Goal: Check status: Check status

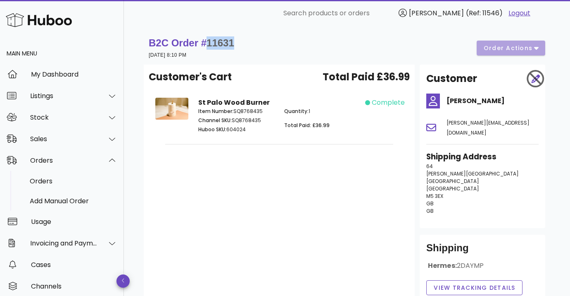
drag, startPoint x: 234, startPoint y: 42, endPoint x: 210, endPoint y: 40, distance: 24.4
click at [210, 40] on div "B2C Order # 11631 [DATE] 8:10 PM order actions" at bounding box center [347, 47] width 397 height 23
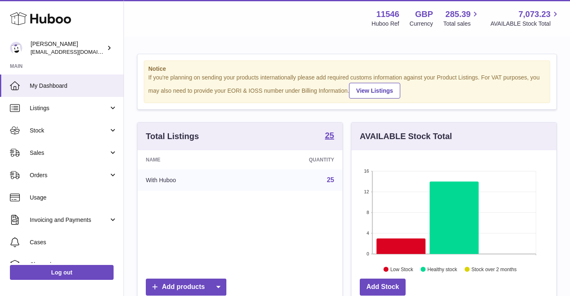
scroll to position [129, 205]
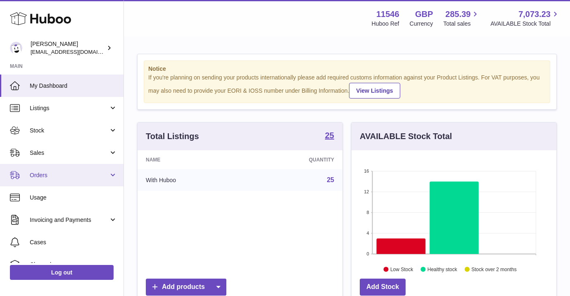
click at [68, 183] on link "Orders" at bounding box center [62, 175] width 124 height 22
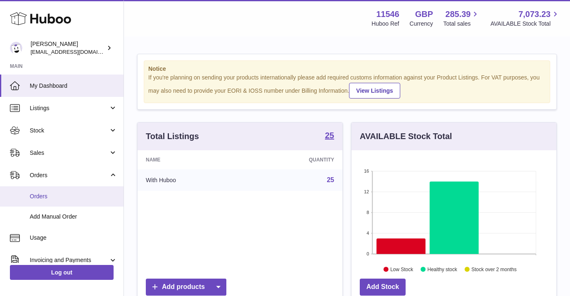
click at [69, 203] on link "Orders" at bounding box center [62, 196] width 124 height 20
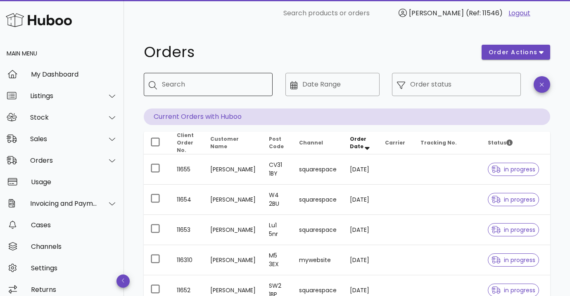
click at [172, 86] on input "Search" at bounding box center [214, 84] width 104 height 13
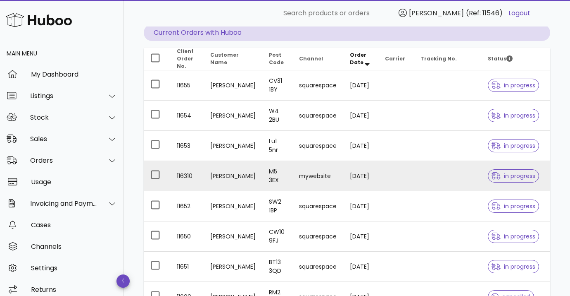
scroll to position [79, 0]
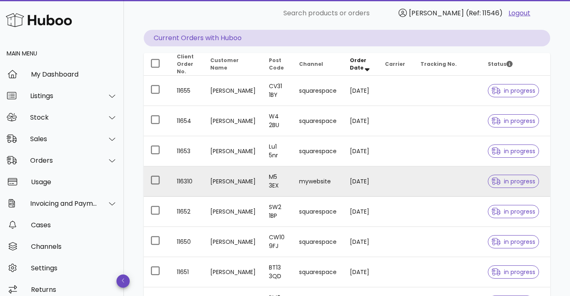
click at [314, 181] on td "mywebsite" at bounding box center [318, 181] width 51 height 30
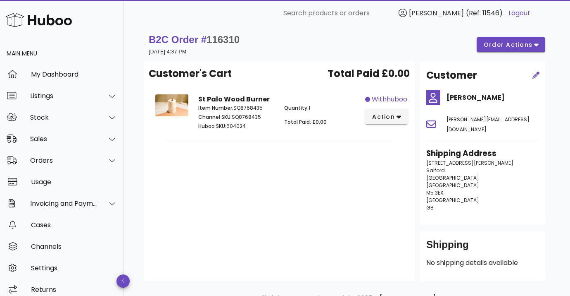
scroll to position [5, 0]
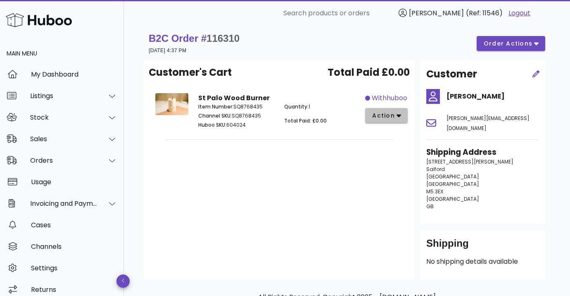
click at [394, 113] on span "action" at bounding box center [383, 115] width 23 height 9
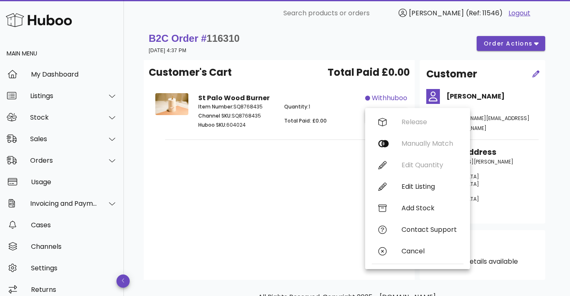
click at [342, 173] on div "Customer's Cart Total Paid £0.00 St Palo Wood Burner Item Number: SQ8768435 Cha…" at bounding box center [279, 169] width 271 height 219
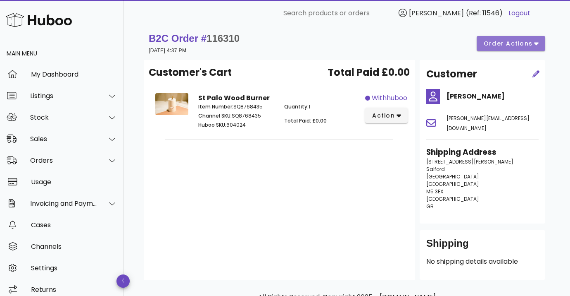
click at [504, 45] on span "order actions" at bounding box center [509, 43] width 50 height 9
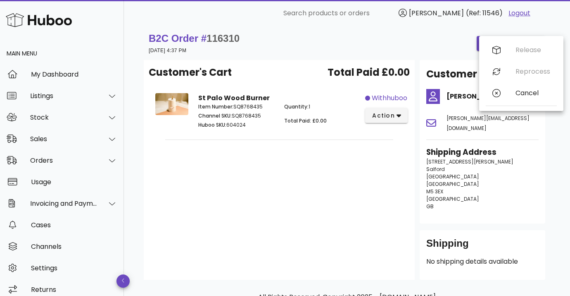
click at [370, 183] on div "Customer's Cart Total Paid £0.00 St Palo Wood Burner Item Number: SQ8768435 Cha…" at bounding box center [279, 169] width 271 height 219
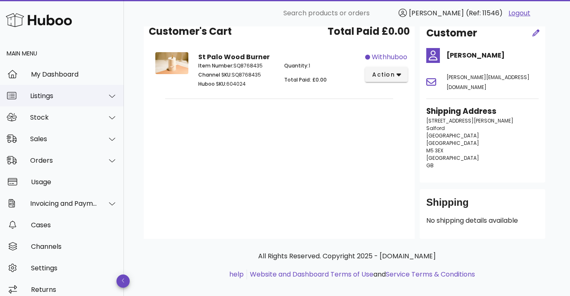
scroll to position [0, 0]
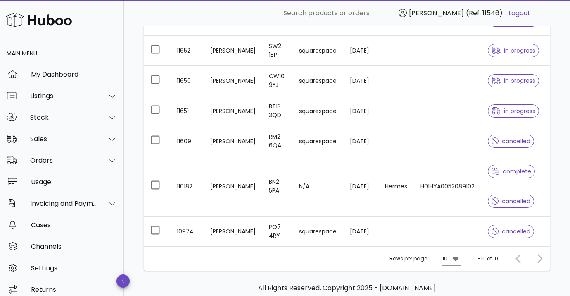
scroll to position [241, 0]
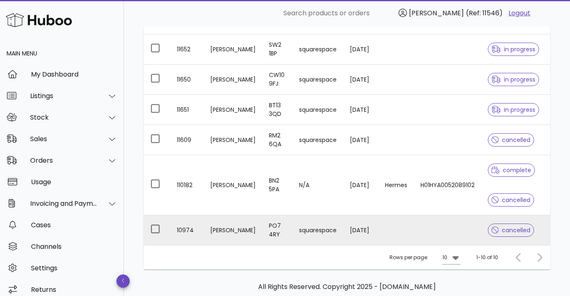
click at [220, 226] on td "Hannah Marks" at bounding box center [233, 230] width 59 height 30
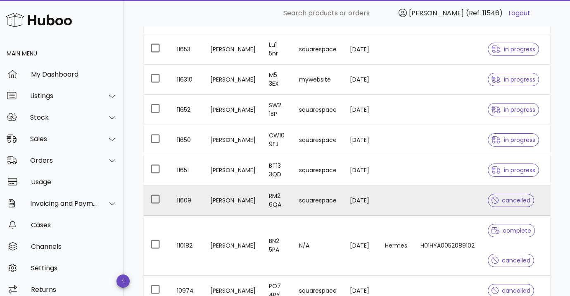
click at [197, 203] on td "11609" at bounding box center [186, 200] width 33 height 30
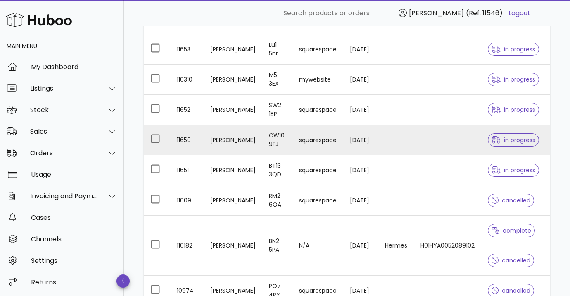
scroll to position [281, 0]
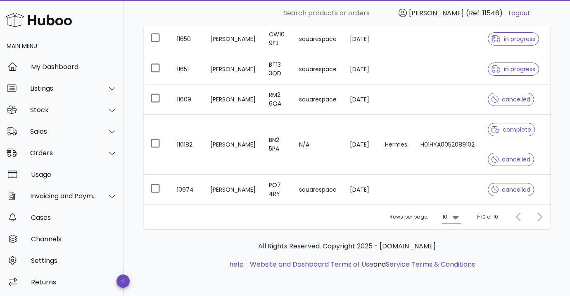
click at [456, 217] on icon at bounding box center [456, 217] width 6 height 4
click at [456, 267] on div "50" at bounding box center [454, 263] width 8 height 8
click at [541, 216] on div at bounding box center [538, 216] width 18 height 15
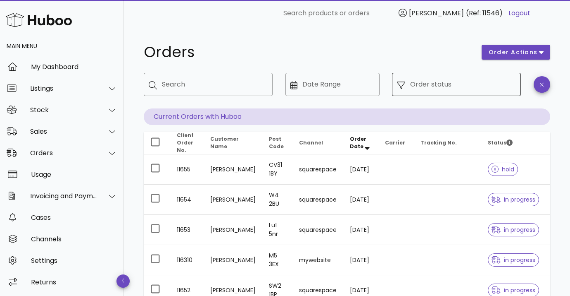
click at [429, 84] on input "Order status" at bounding box center [463, 84] width 106 height 13
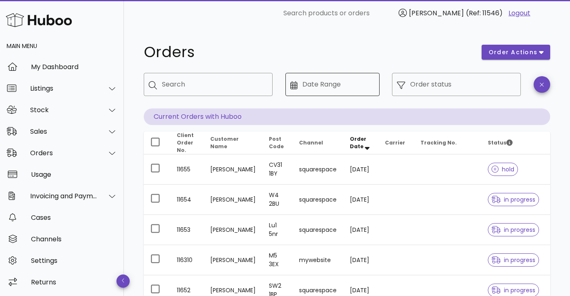
click at [364, 81] on input "Date Range" at bounding box center [339, 84] width 72 height 13
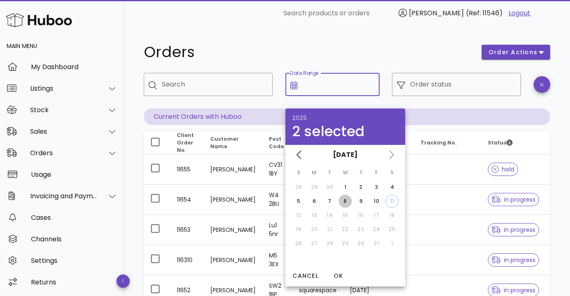
click at [349, 202] on div "8" at bounding box center [345, 200] width 13 height 7
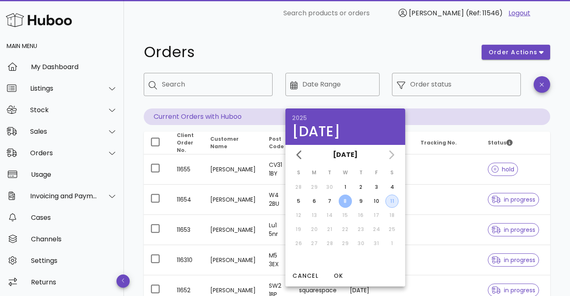
click at [394, 200] on div "11" at bounding box center [392, 200] width 12 height 7
type input "**********"
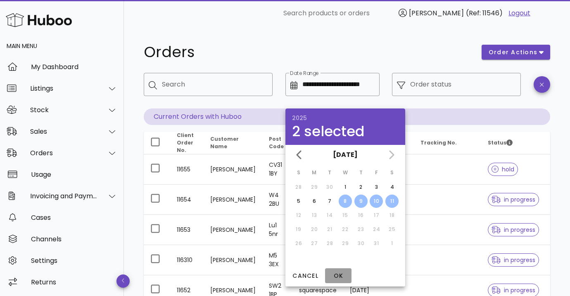
click at [331, 274] on span "OK" at bounding box center [339, 275] width 20 height 9
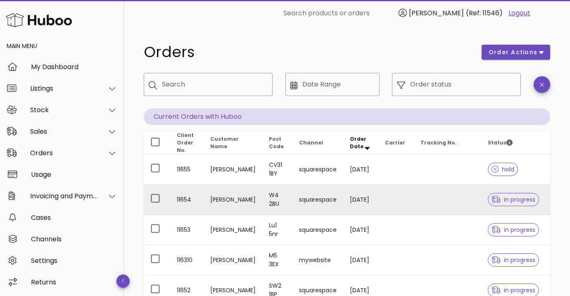
type input "**********"
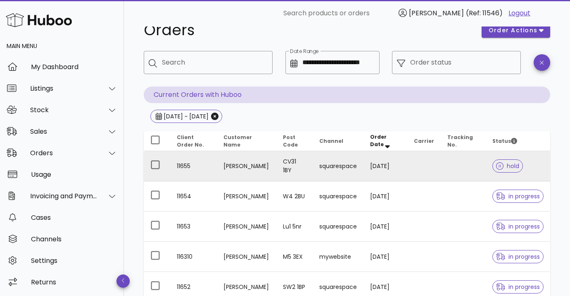
scroll to position [21, 0]
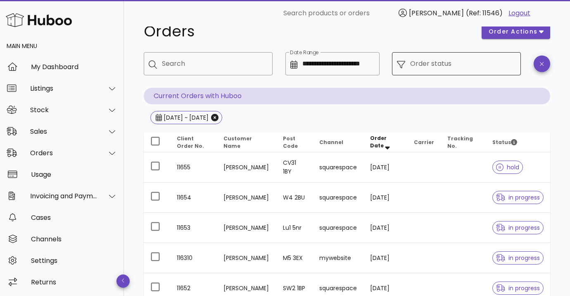
click at [430, 67] on input "Order status" at bounding box center [463, 63] width 106 height 13
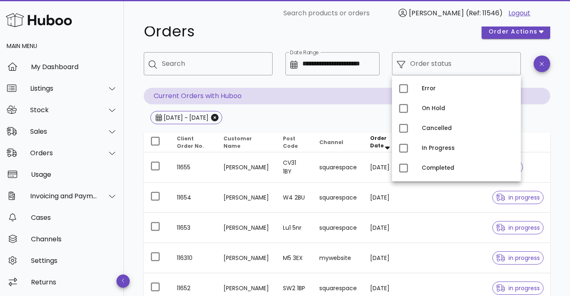
click at [543, 131] on div "**********" at bounding box center [347, 203] width 407 height 368
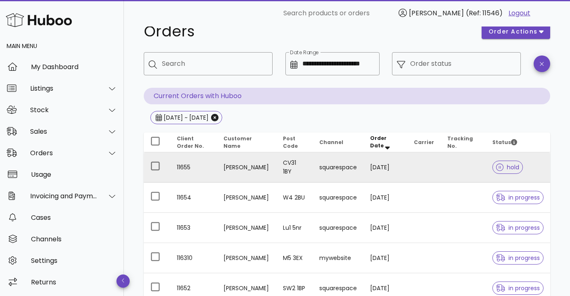
click at [415, 172] on td at bounding box center [424, 167] width 33 height 30
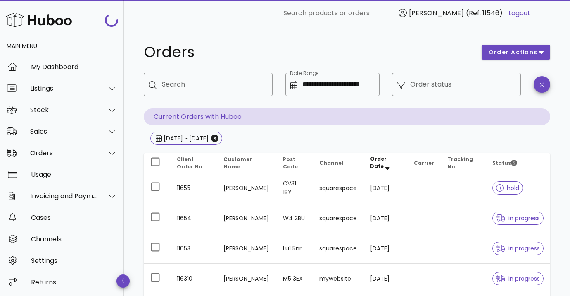
scroll to position [21, 0]
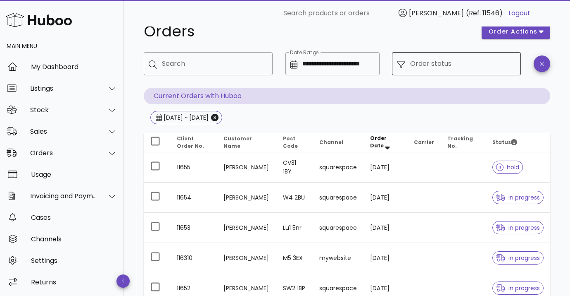
click at [429, 68] on input "Order status" at bounding box center [463, 63] width 106 height 13
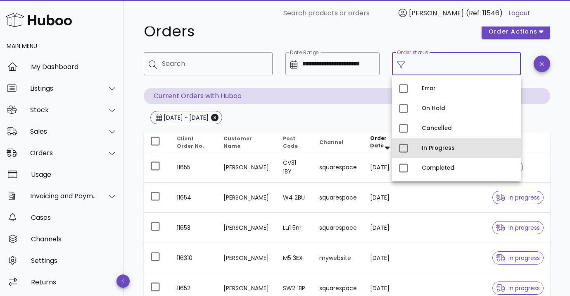
click at [425, 157] on div "In Progress" at bounding box center [456, 148] width 129 height 20
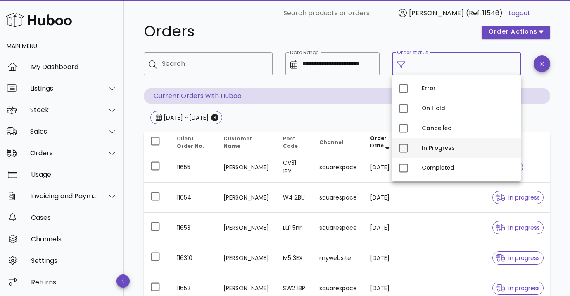
type input "**********"
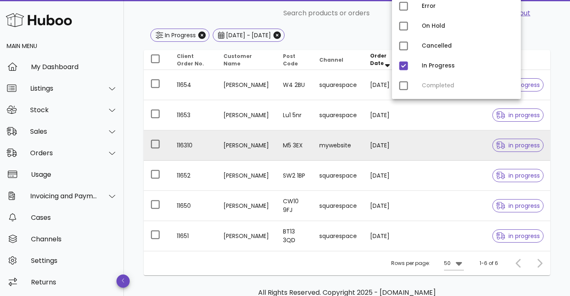
scroll to position [149, 0]
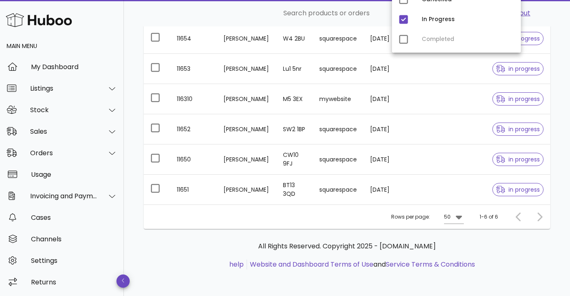
click at [428, 45] on div "Error On Hold Cancelled In Progress Completed" at bounding box center [456, 0] width 129 height 106
click at [407, 40] on div "Error On Hold Cancelled In Progress Completed" at bounding box center [456, 0] width 129 height 106
click at [405, 40] on div "Error On Hold Cancelled In Progress Completed" at bounding box center [456, 0] width 129 height 106
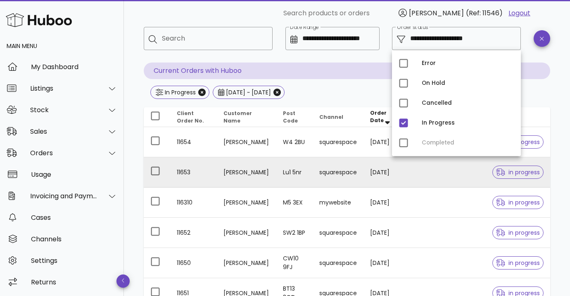
scroll to position [33, 0]
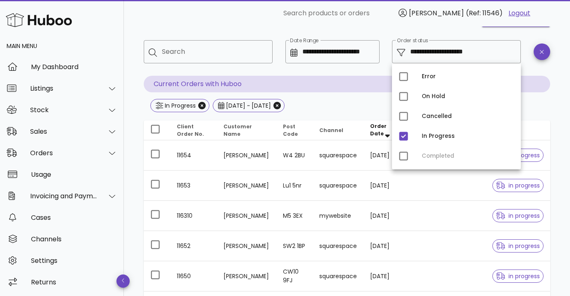
click at [403, 156] on div "Error On Hold Cancelled In Progress Completed" at bounding box center [456, 116] width 129 height 106
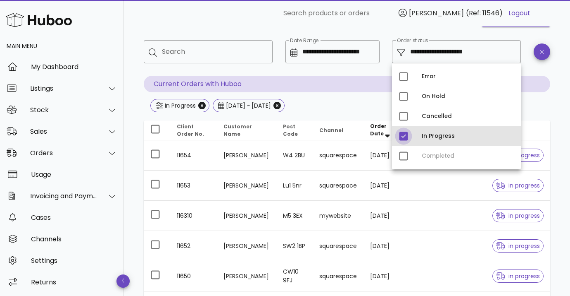
click at [405, 136] on div at bounding box center [404, 136] width 14 height 14
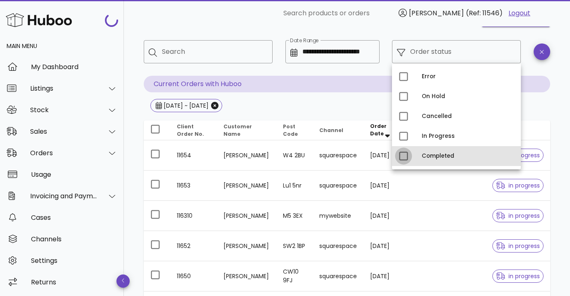
click at [402, 158] on div at bounding box center [404, 156] width 14 height 14
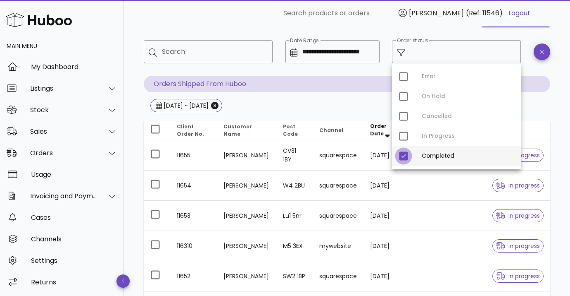
type input "**********"
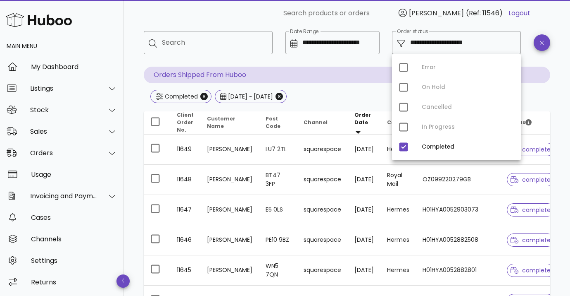
click at [144, 129] on th at bounding box center [157, 122] width 26 height 23
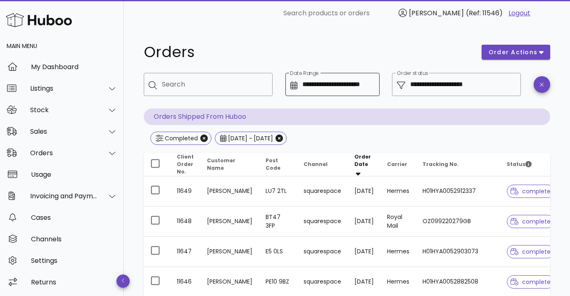
click at [314, 89] on input "**********" at bounding box center [339, 84] width 72 height 13
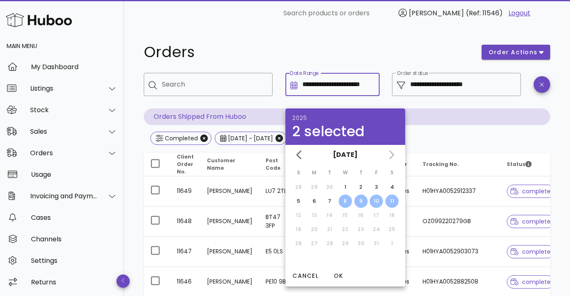
click at [316, 81] on input "**********" at bounding box center [339, 84] width 72 height 13
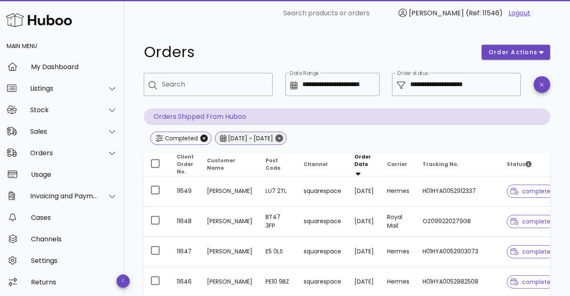
click at [283, 138] on icon "Close" at bounding box center [279, 137] width 7 height 7
click at [202, 139] on icon "Close" at bounding box center [203, 137] width 7 height 7
